Goal: Find contact information: Find contact information

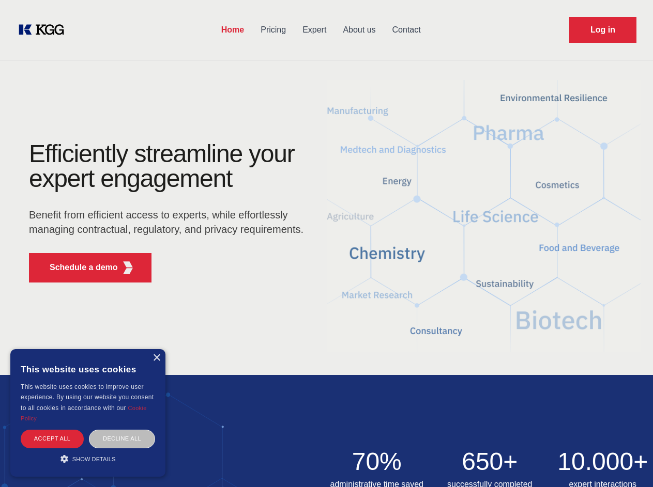
click at [326, 243] on div "Efficiently streamline your expert engagement Benefit from efficient access to …" at bounding box center [169, 216] width 314 height 149
click at [78, 268] on p "Schedule a demo" at bounding box center [84, 268] width 68 height 12
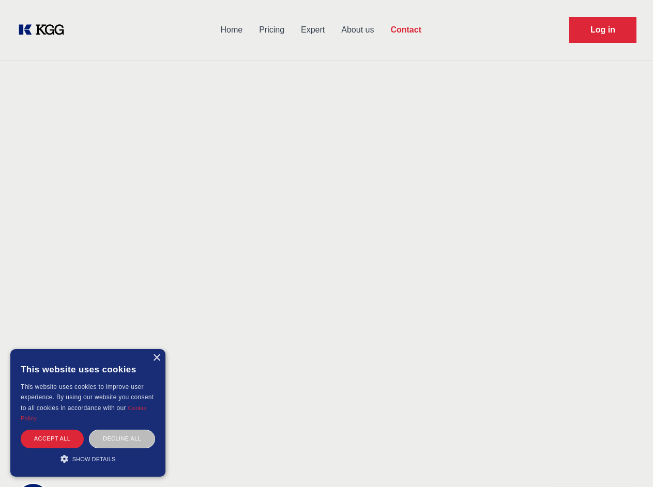
click at [156, 358] on div "× This website uses cookies This website uses cookies to improve user experienc…" at bounding box center [87, 413] width 155 height 128
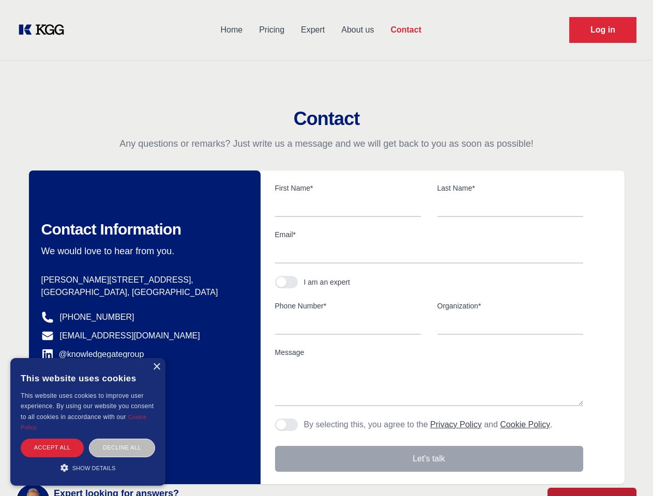
click at [52, 439] on div "Accept all" at bounding box center [52, 448] width 63 height 18
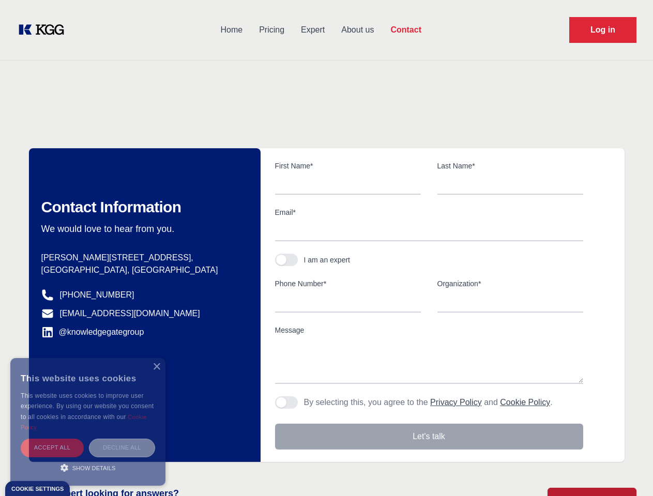
click at [122, 439] on div "Contact Information We would love to hear from you. Postal address [PERSON_NAME…" at bounding box center [145, 305] width 232 height 314
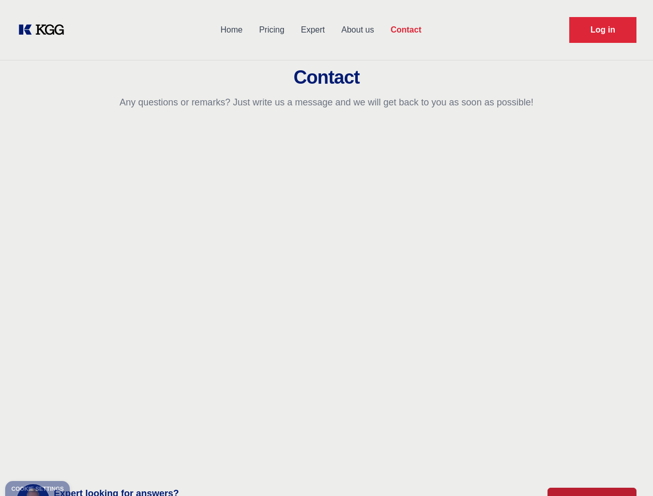
click at [88, 459] on main "Contact Any questions or remarks? Just write us a message and we will get back …" at bounding box center [326, 269] width 653 height 538
